Goal: Information Seeking & Learning: Learn about a topic

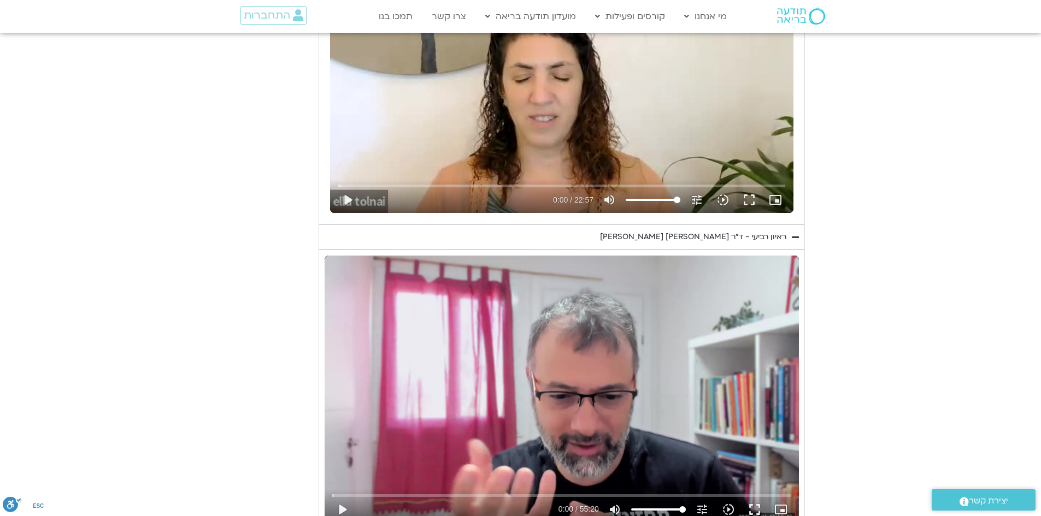
scroll to position [3716, 0]
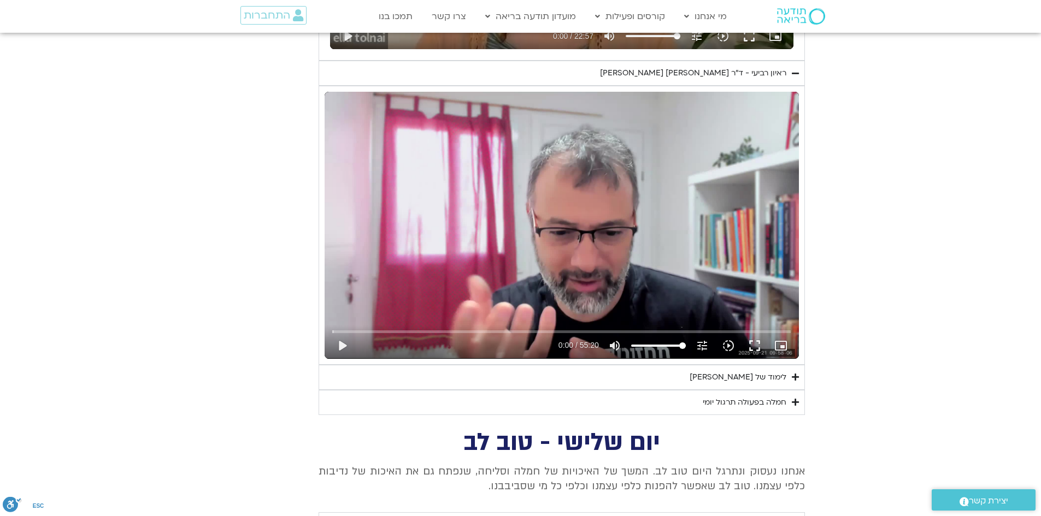
click at [792, 373] on icon "Accordion. Open links with Enter or Space, close with Escape, and navigate with…" at bounding box center [795, 377] width 7 height 8
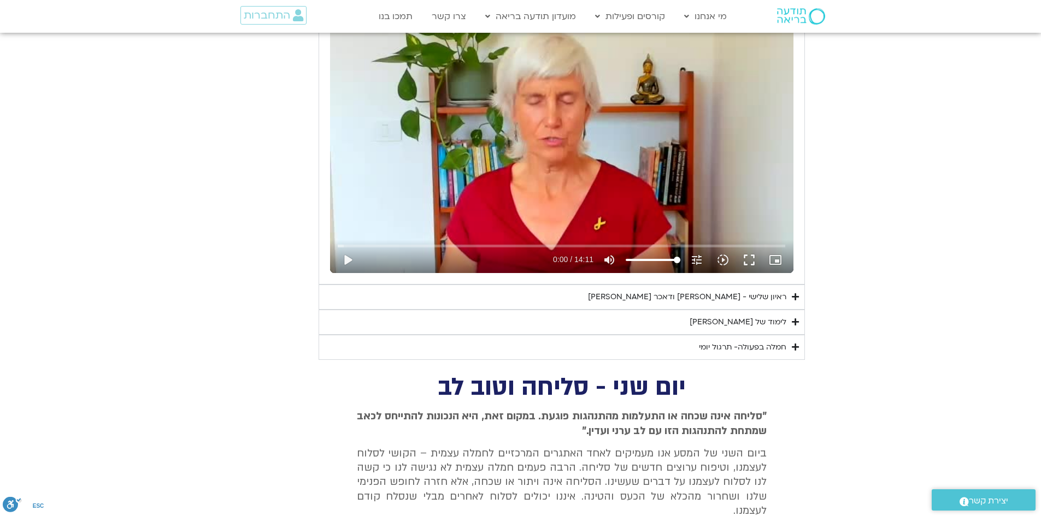
scroll to position [5082, 0]
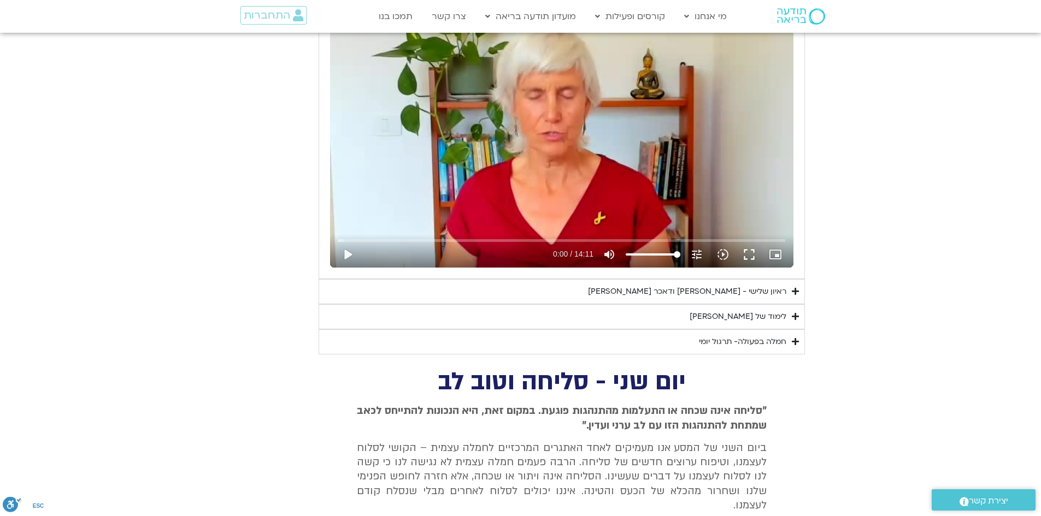
click at [793, 313] on icon "Accordion. Open links with Enter or Space, close with Escape, and navigate with…" at bounding box center [795, 317] width 7 height 8
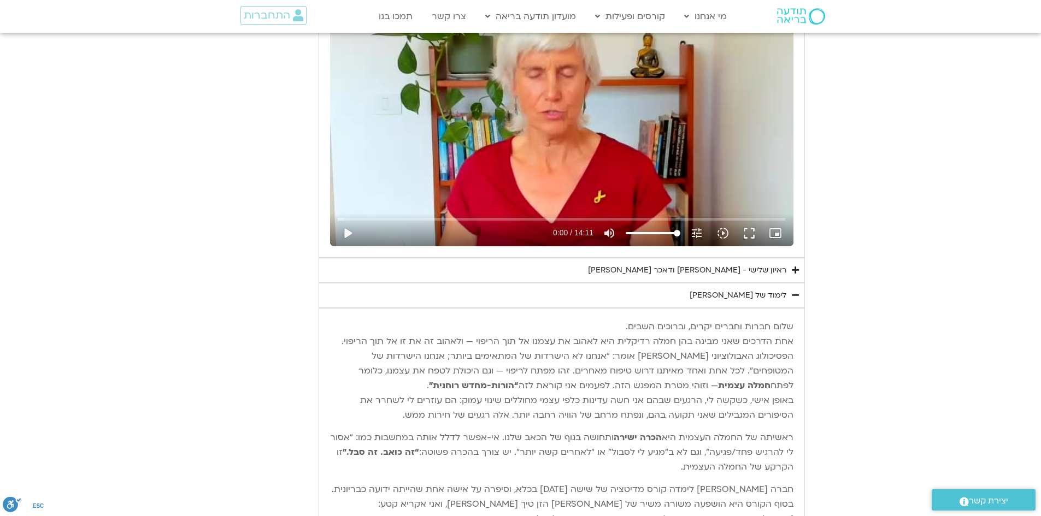
scroll to position [5246, 0]
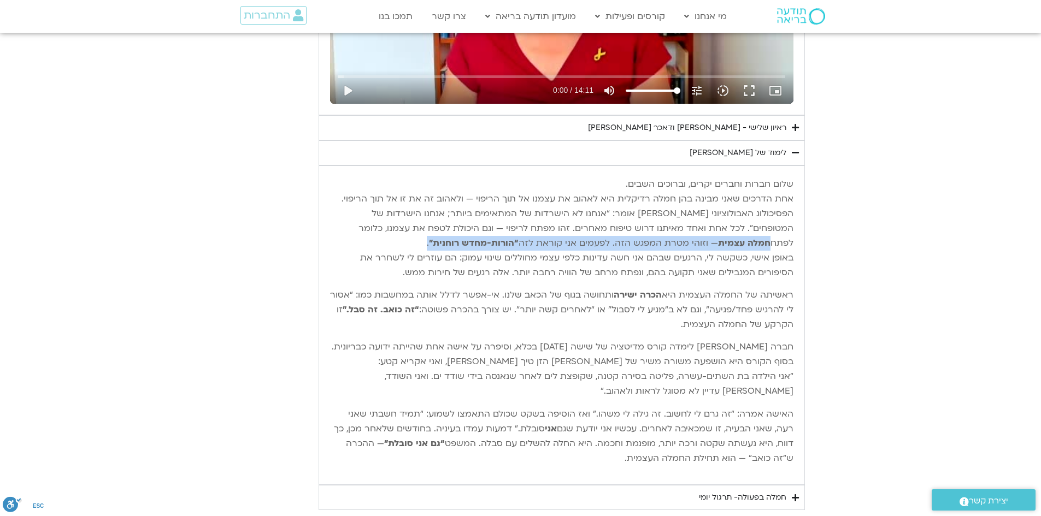
drag, startPoint x: 403, startPoint y: 139, endPoint x: 390, endPoint y: 152, distance: 18.9
click at [390, 177] on p "שלום חברות וחברים יקרים, וברוכים השבים. אחת הדרכים שאני מבינה בהן חמלה רדיקלית …" at bounding box center [561, 228] width 463 height 103
copy p "חמלה עצמית — וזוהי מטרת המפגש הזה. לפעמים אני קוראת לזה “הורות-מחדש רוחנית” ."
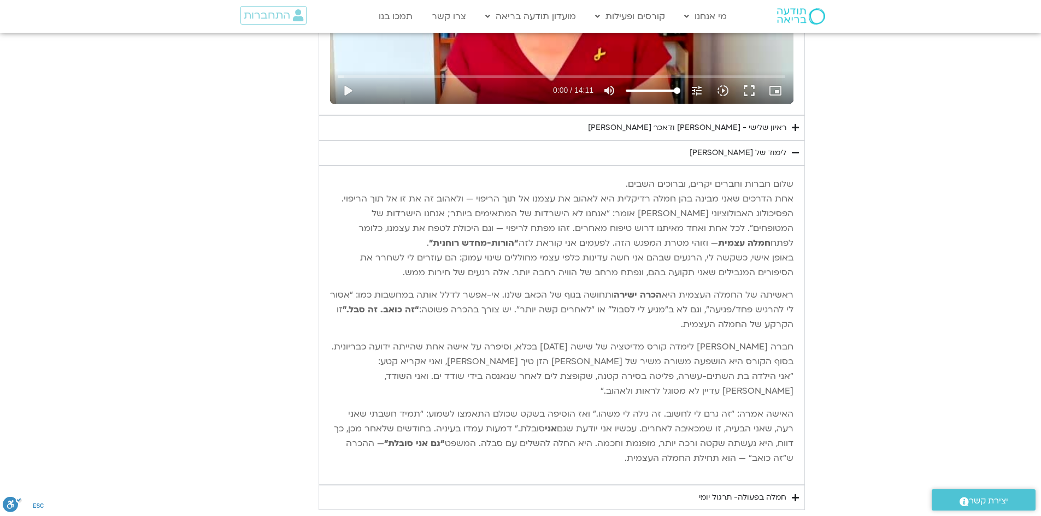
click at [799, 485] on summary "חמלה בפעולה- תרגול יומי" at bounding box center [562, 497] width 486 height 25
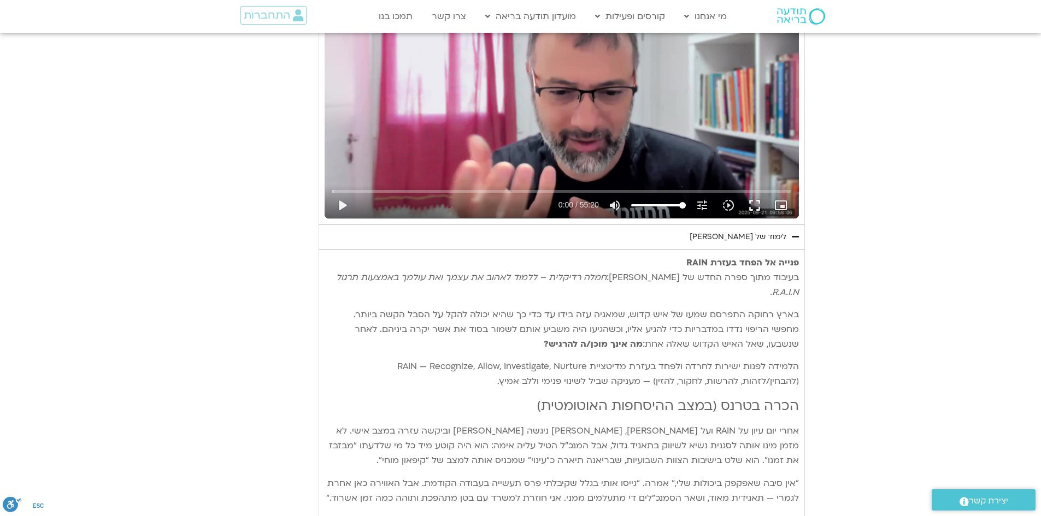
scroll to position [3825, 0]
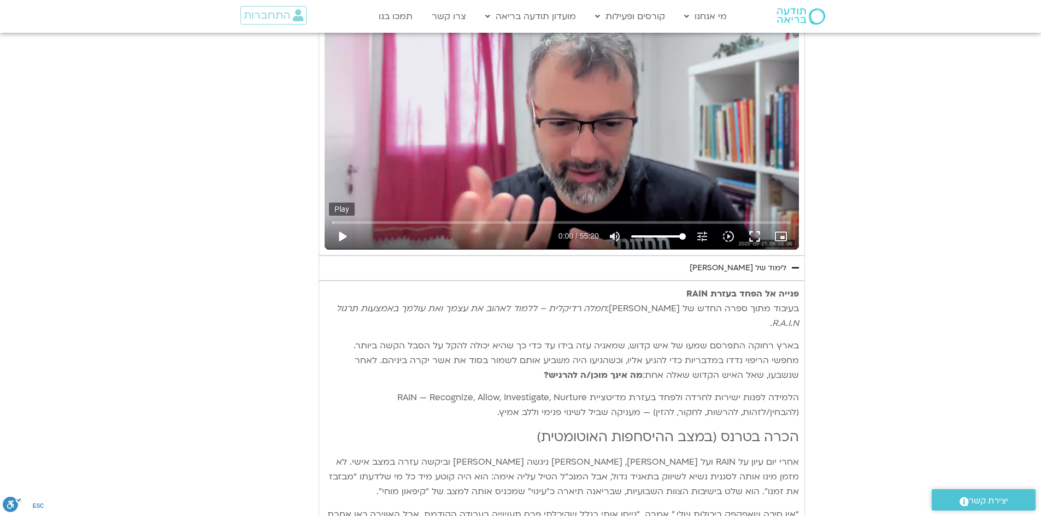
click at [344, 223] on button "play_arrow" at bounding box center [342, 236] width 26 height 26
click at [342, 223] on button "pause" at bounding box center [342, 236] width 26 height 26
type input "7.590102"
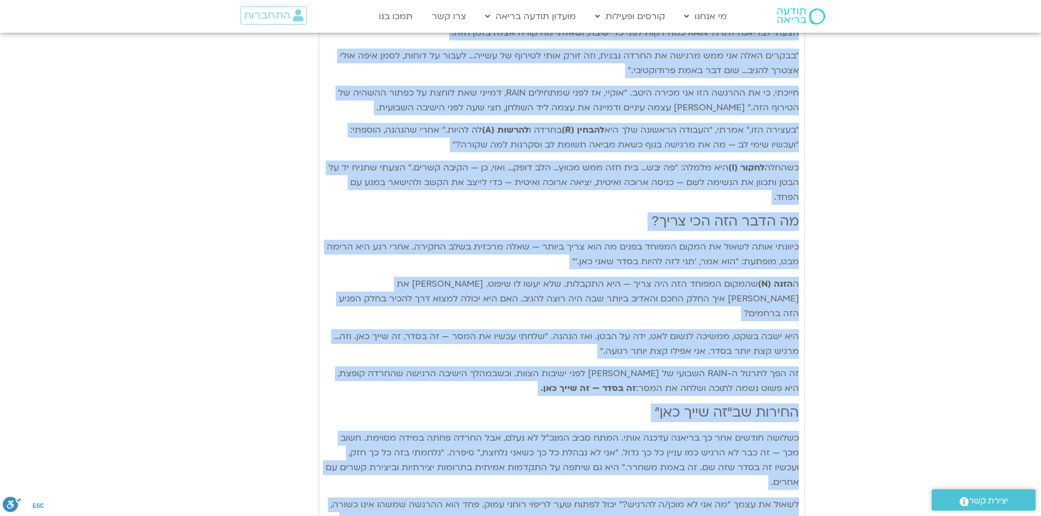
scroll to position [4590, 0]
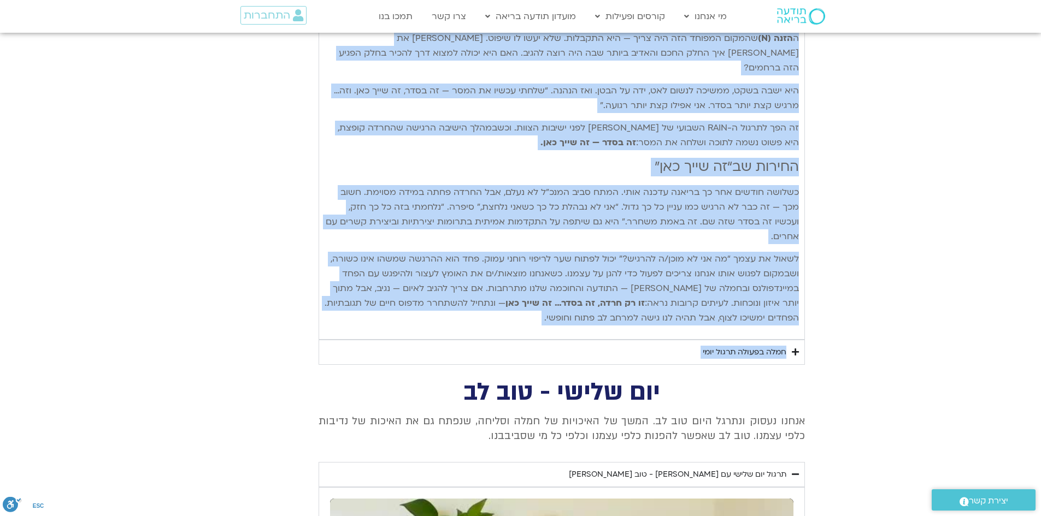
drag, startPoint x: 798, startPoint y: 208, endPoint x: 540, endPoint y: 227, distance: 259.2
copy div "lorem ip dolo sitam CONS adipis elit sedd eius te inci: utla etdolor – magna al…"
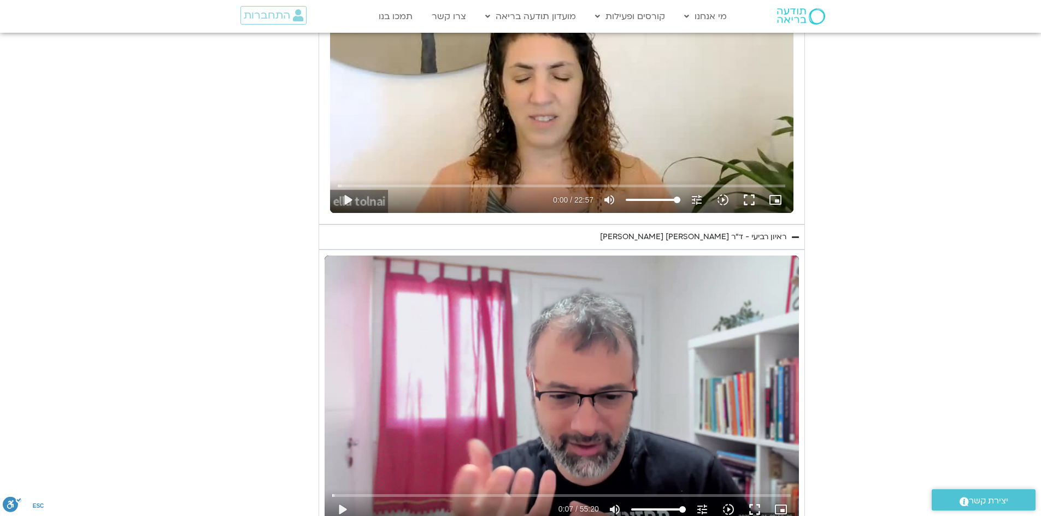
scroll to position [3224, 0]
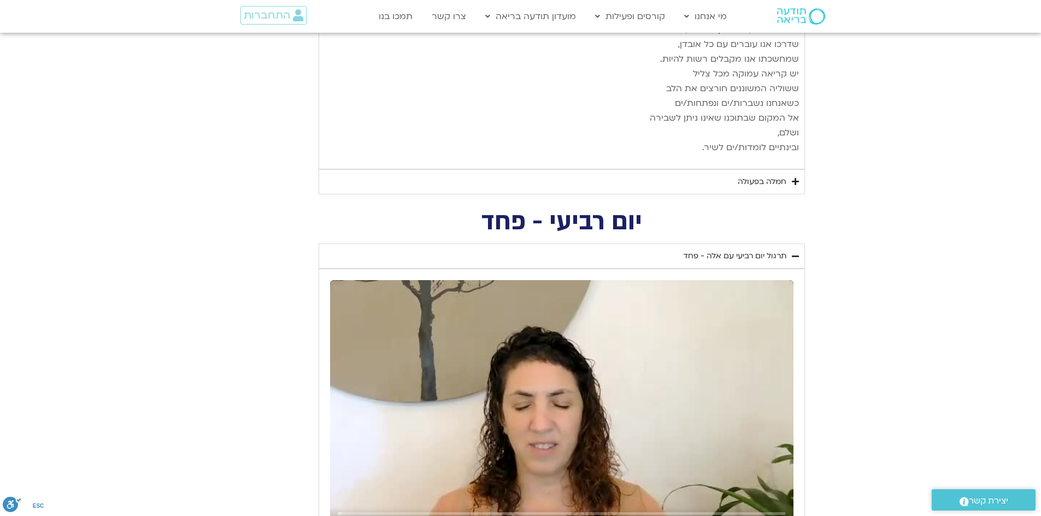
click at [649, 211] on h2 "יום רביעי - פחד" at bounding box center [562, 222] width 486 height 22
drag, startPoint x: 647, startPoint y: 192, endPoint x: 479, endPoint y: 199, distance: 168.5
click at [479, 211] on h2 "יום רביעי - פחד" at bounding box center [562, 222] width 486 height 22
copy h2 "יום רביעי - פחד"
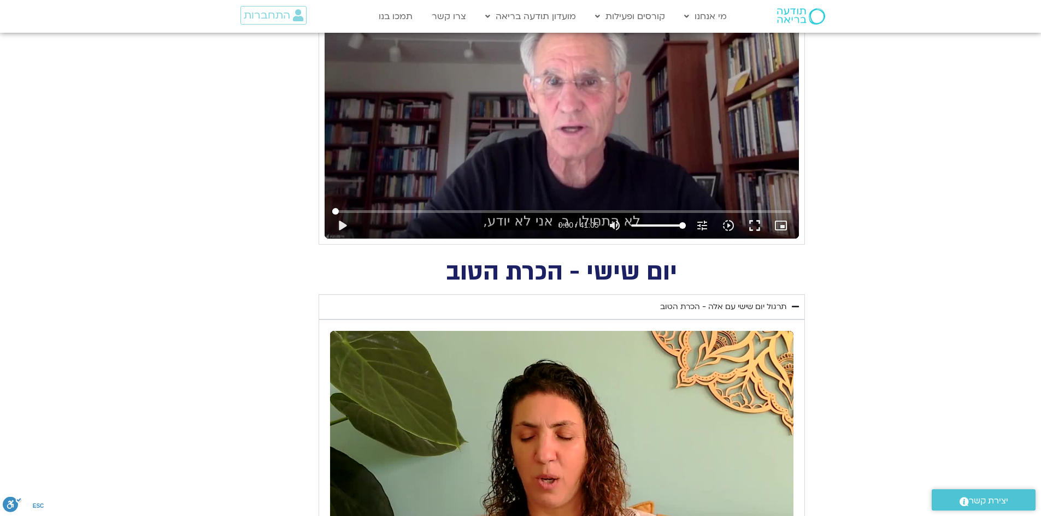
scroll to position [929, 0]
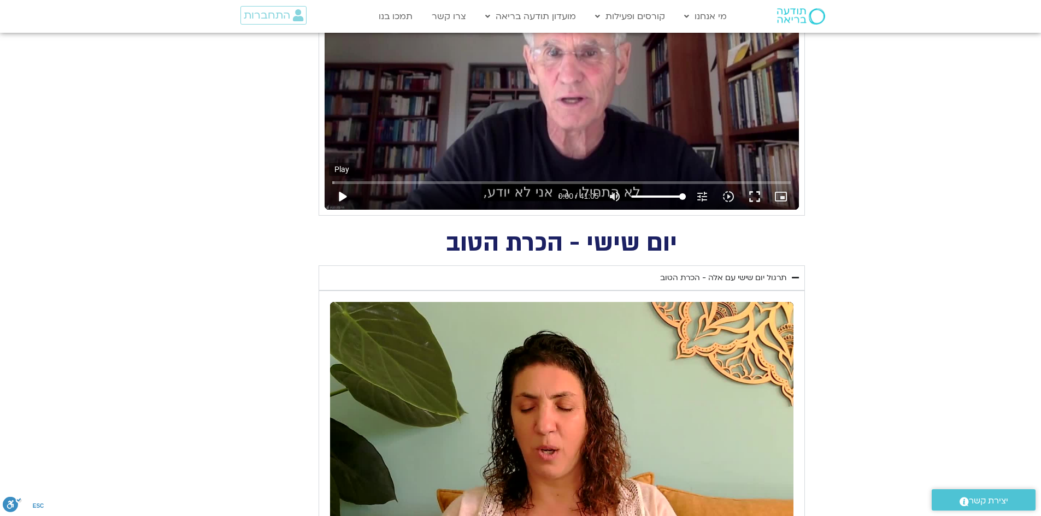
click at [342, 199] on button "play_arrow" at bounding box center [342, 197] width 26 height 26
type input "18.225392"
type input "95.6676136363636"
type input "18.242807"
type input "86.5767045454545"
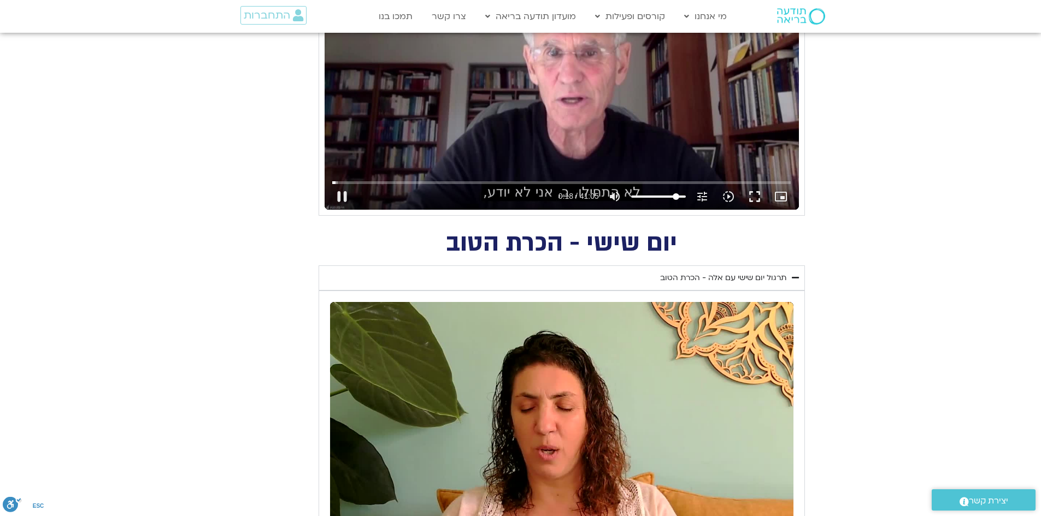
type input "18.258619"
type input "78.6221590909091"
type input "18.275384"
type input "68.3948863636364"
type input "18.291931"
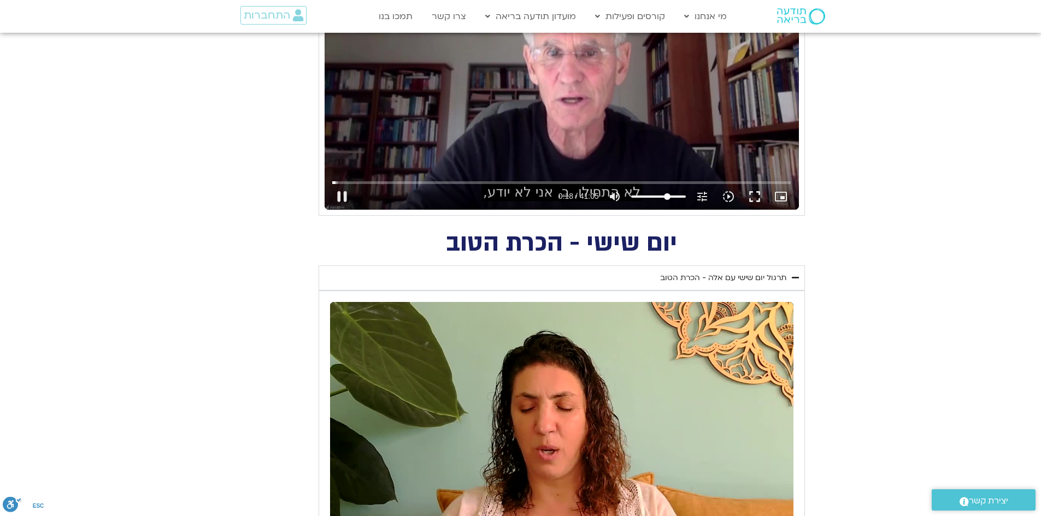
type input "59.3039772727273"
type input "18.3088"
type input "52.4857954545455"
type input "18.325481"
type input "46.8039772727273"
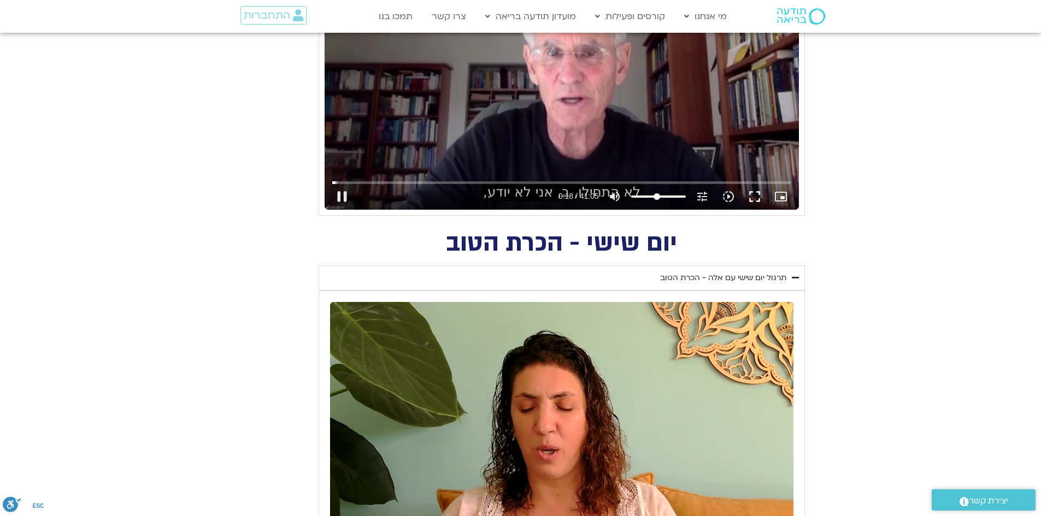
type input "18.342251"
type input "44.53125"
type input "18.358799"
type input "43.3948863636364"
type input "18.375265"
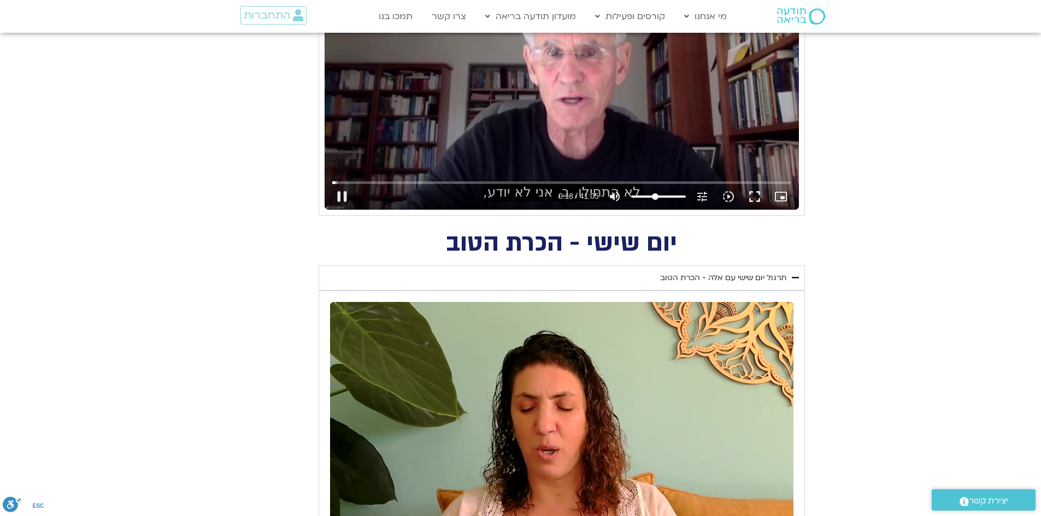
type input "42.2585227272727"
type input "18.89209"
type input "58.1676136363636"
type input "18.908496"
type input "76.3494318181818"
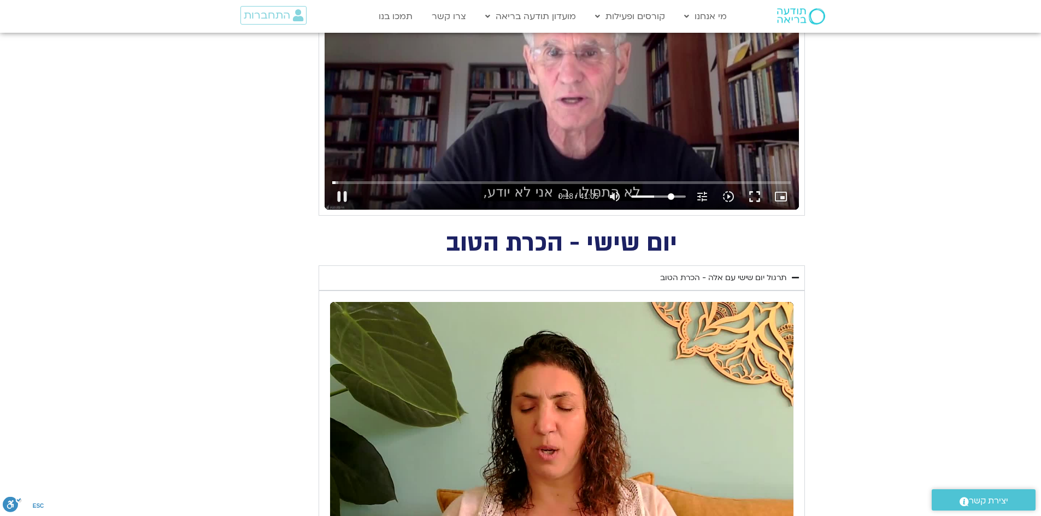
type input "18.925193"
type input "100"
drag, startPoint x: 681, startPoint y: 194, endPoint x: 713, endPoint y: 197, distance: 31.8
click at [686, 197] on input "Volume" at bounding box center [658, 196] width 55 height 7
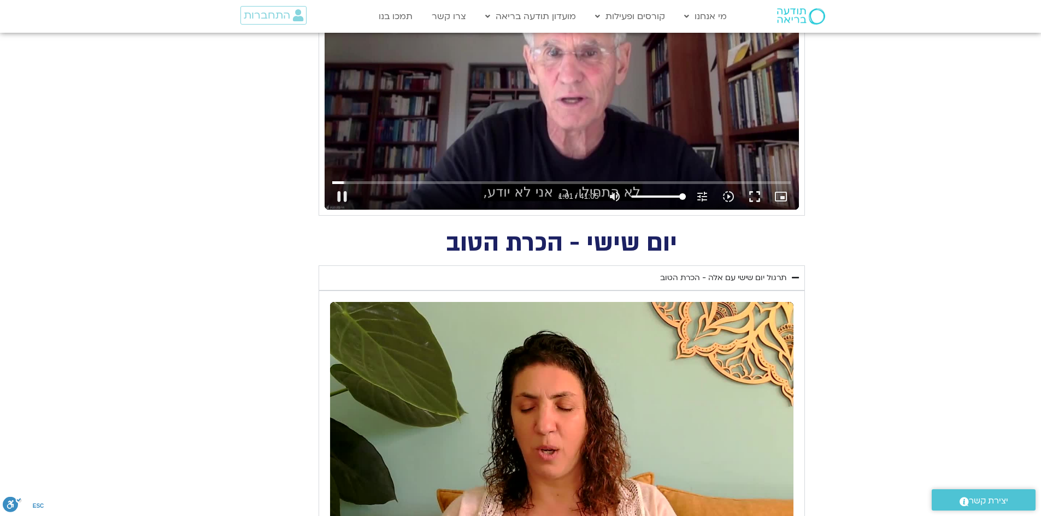
click at [564, 110] on div "Skip Ad 27:32 pause 1:01 / 41:05 volume_up Mute tune Resolution Auto 720p slow_…" at bounding box center [562, 76] width 474 height 267
type input "61.245059"
